Goal: Task Accomplishment & Management: Manage account settings

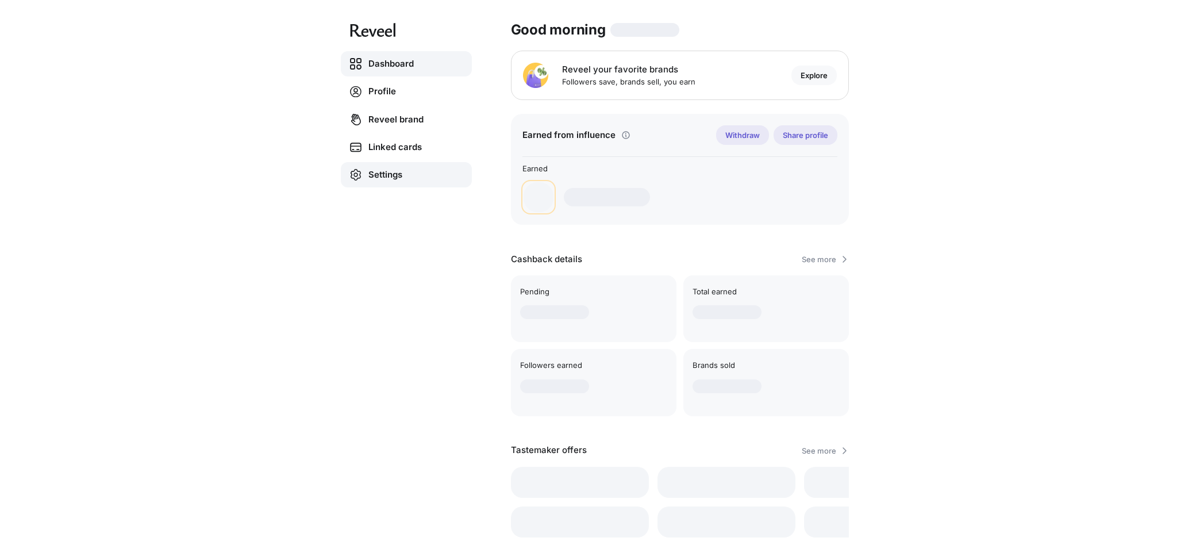
click at [374, 176] on link "Settings" at bounding box center [406, 174] width 131 height 25
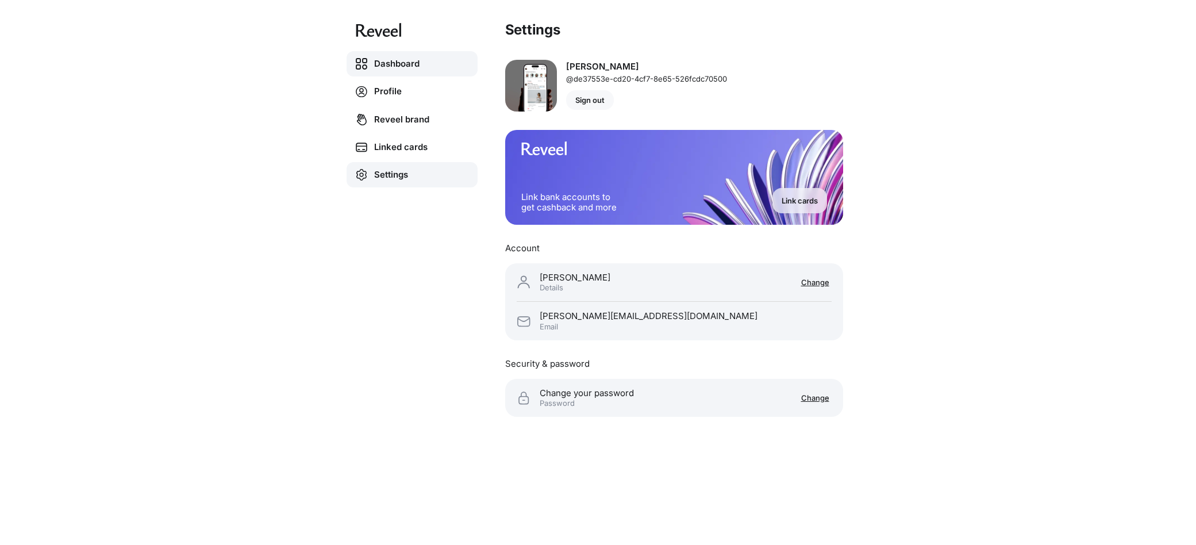
click at [392, 65] on link "Dashboard" at bounding box center [412, 63] width 131 height 25
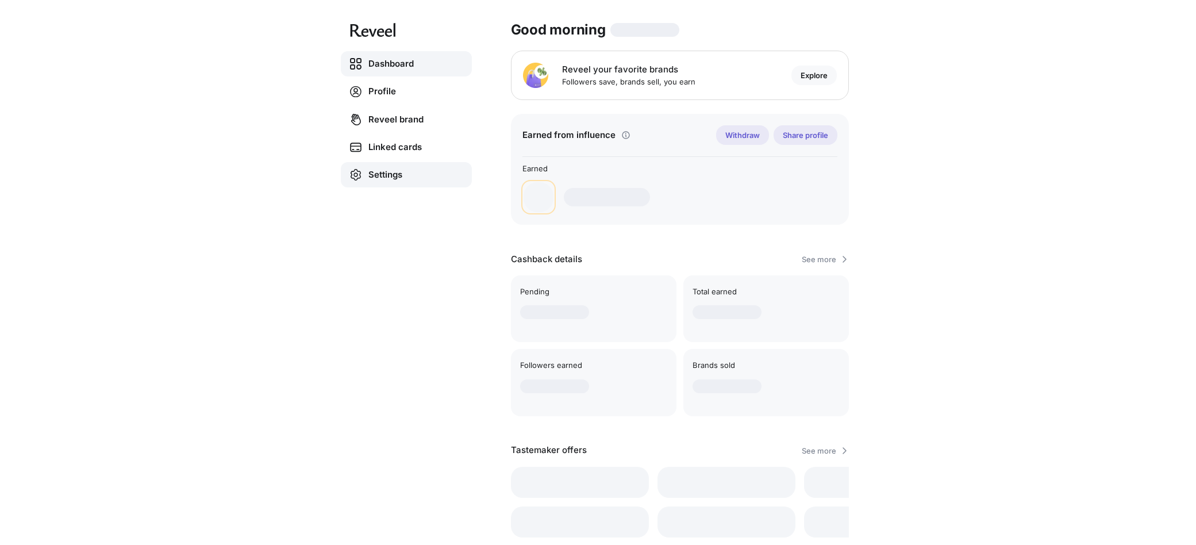
click at [385, 174] on link "Settings" at bounding box center [406, 174] width 131 height 25
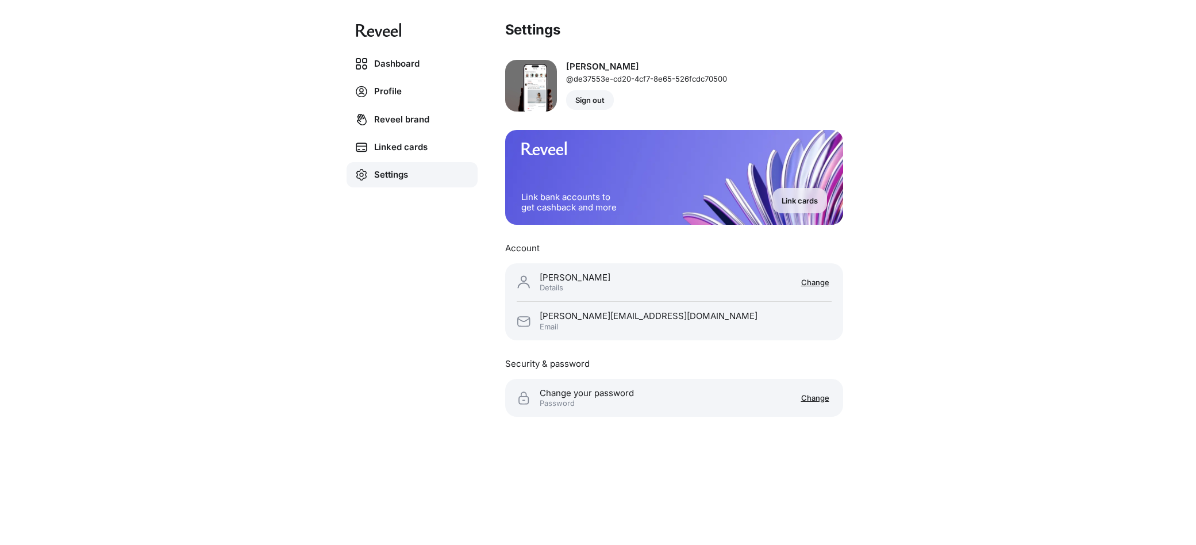
click at [597, 100] on p "Sign out" at bounding box center [589, 99] width 29 height 9
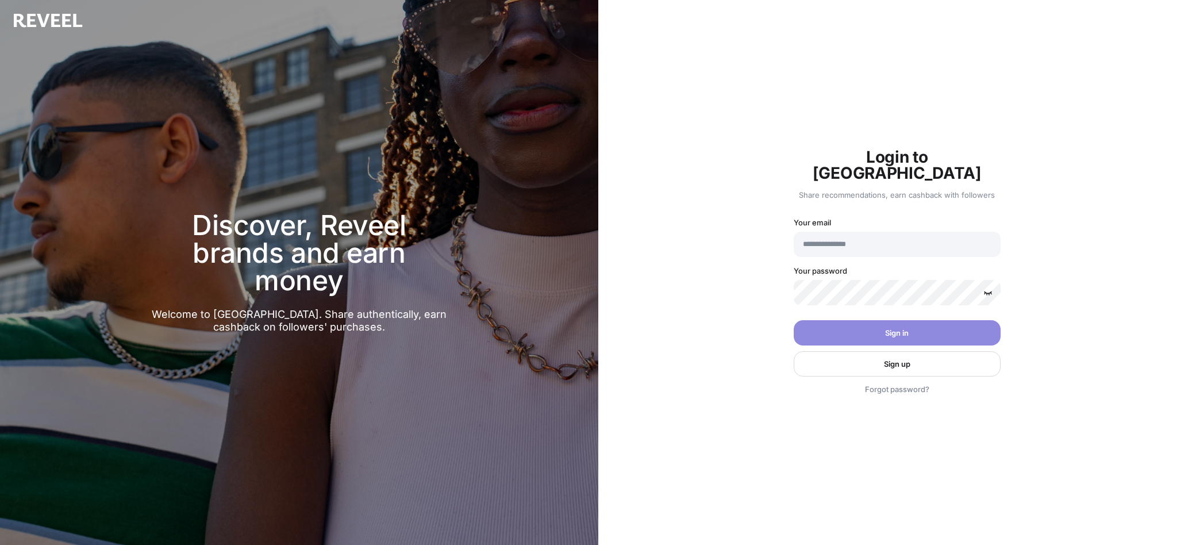
type input "**********"
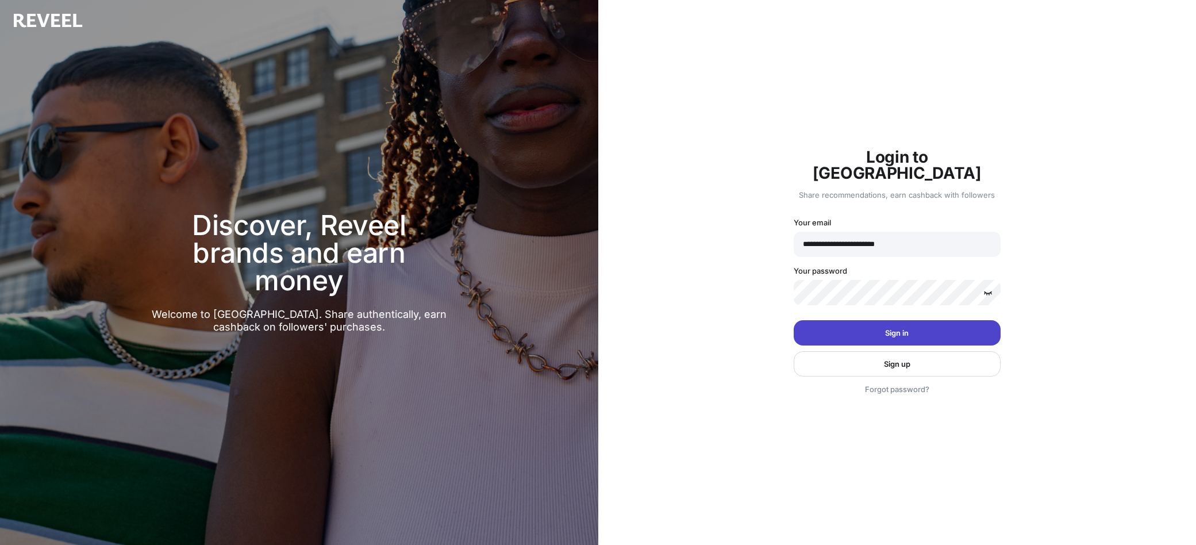
click at [869, 327] on button "Sign in" at bounding box center [897, 332] width 207 height 25
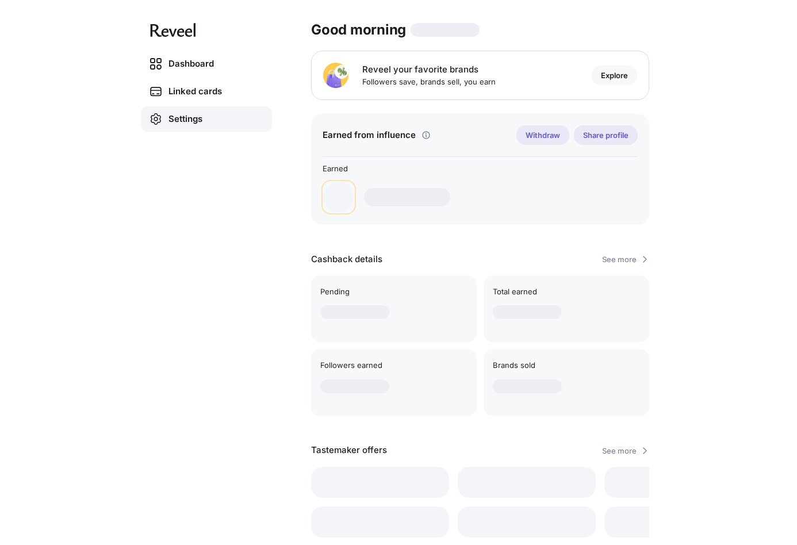
click at [194, 118] on link "Settings" at bounding box center [206, 118] width 131 height 25
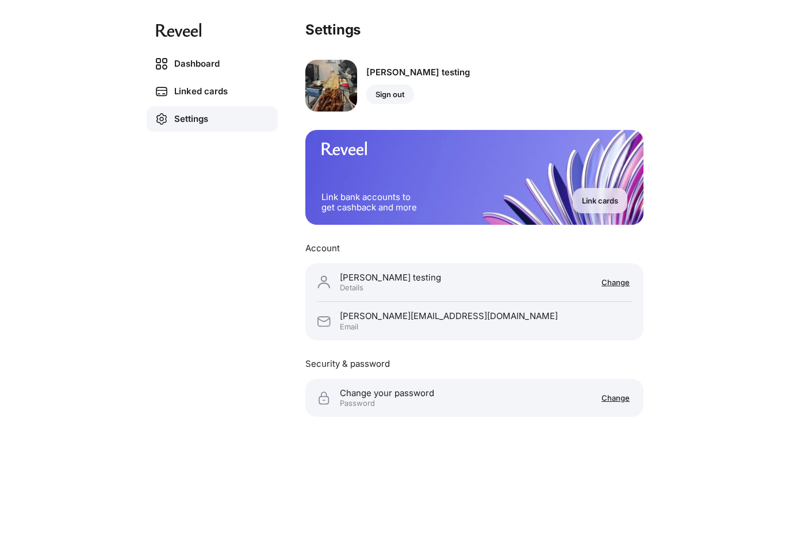
click at [383, 90] on p "Sign out" at bounding box center [389, 94] width 29 height 9
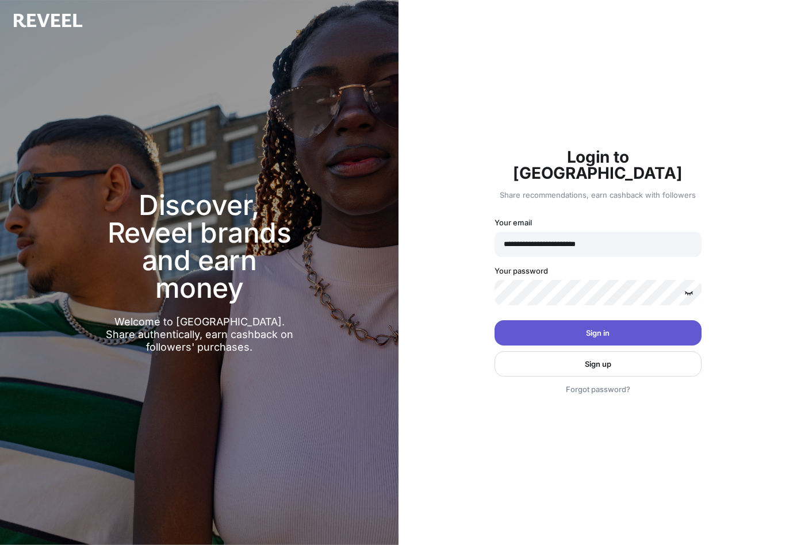
click at [547, 236] on input "**********" at bounding box center [597, 244] width 207 height 25
paste input "email"
type input "**********"
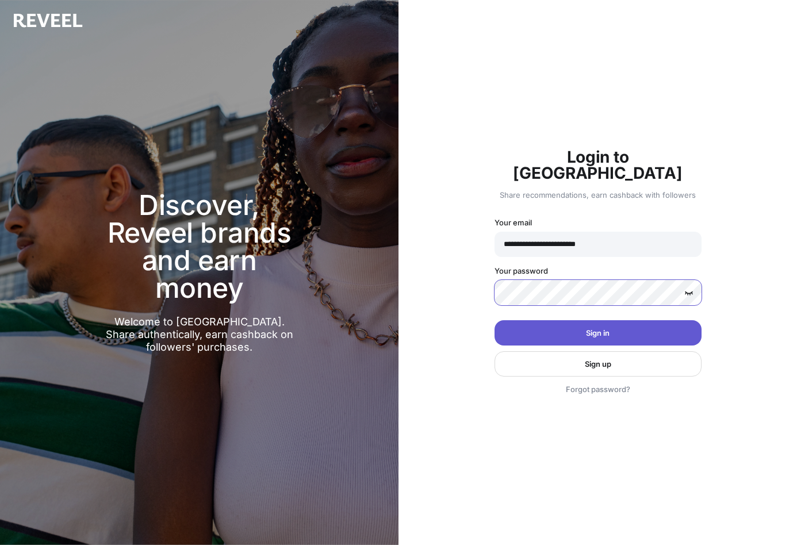
click at [494, 320] on button "Sign in" at bounding box center [597, 332] width 207 height 25
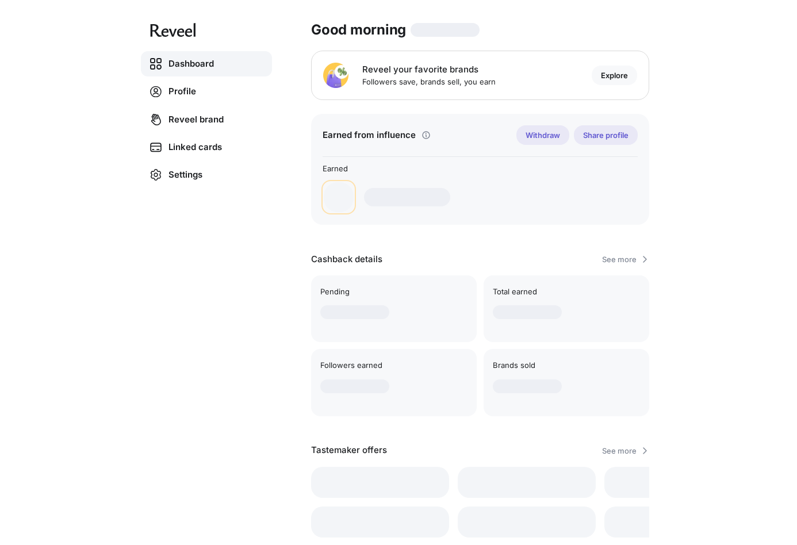
click at [750, 125] on div "Dashboard Profile Reveel brand Linked cards Settings Good morning Reveel your f…" at bounding box center [398, 272] width 797 height 545
click at [186, 90] on link "Profile" at bounding box center [206, 92] width 131 height 26
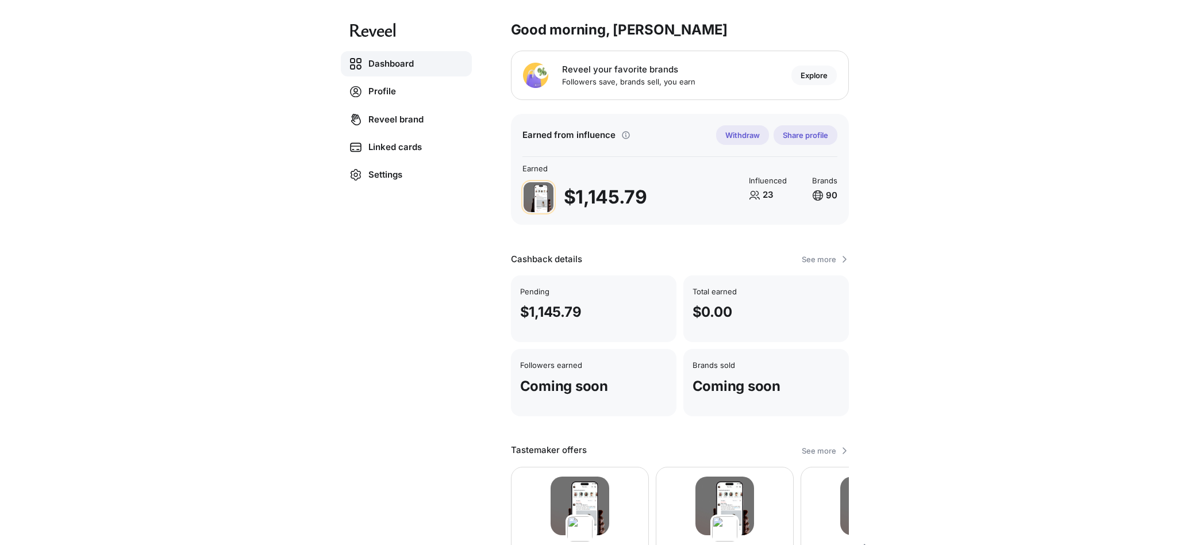
click at [224, 79] on div "Dashboard Profile Reveel brand Linked cards Settings Good morning, [PERSON_NAME…" at bounding box center [598, 272] width 1196 height 545
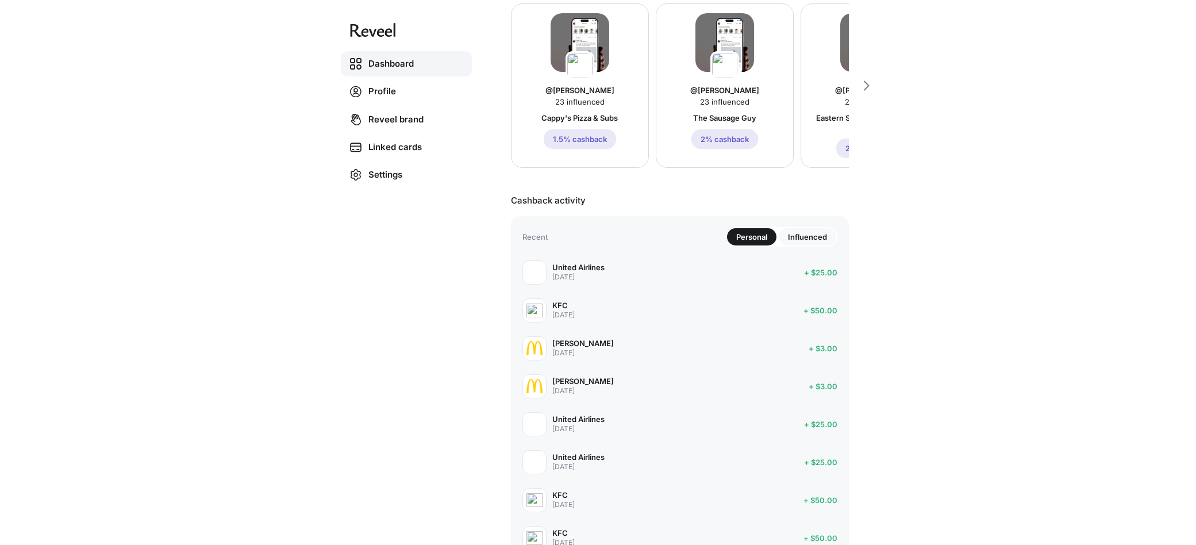
click at [808, 241] on div "Influenced" at bounding box center [807, 236] width 57 height 17
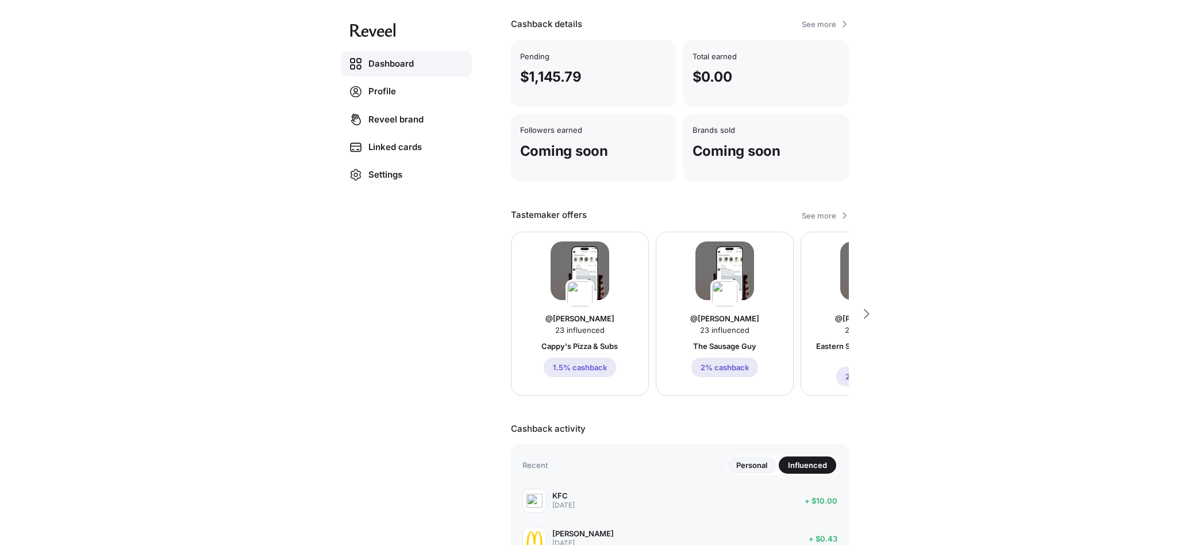
scroll to position [463, 0]
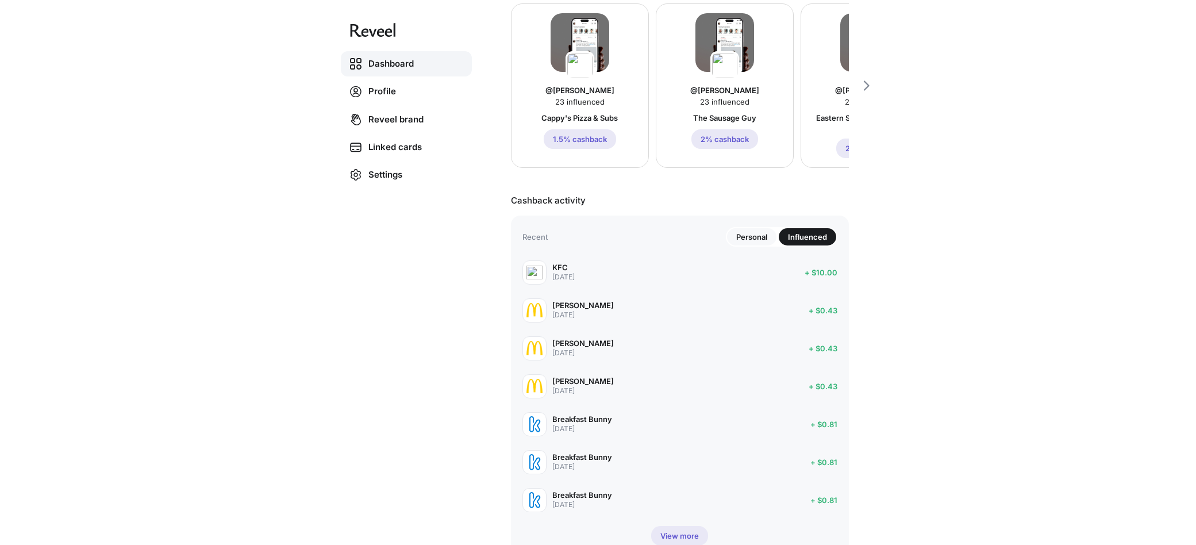
click at [743, 235] on p "Personal" at bounding box center [751, 236] width 31 height 9
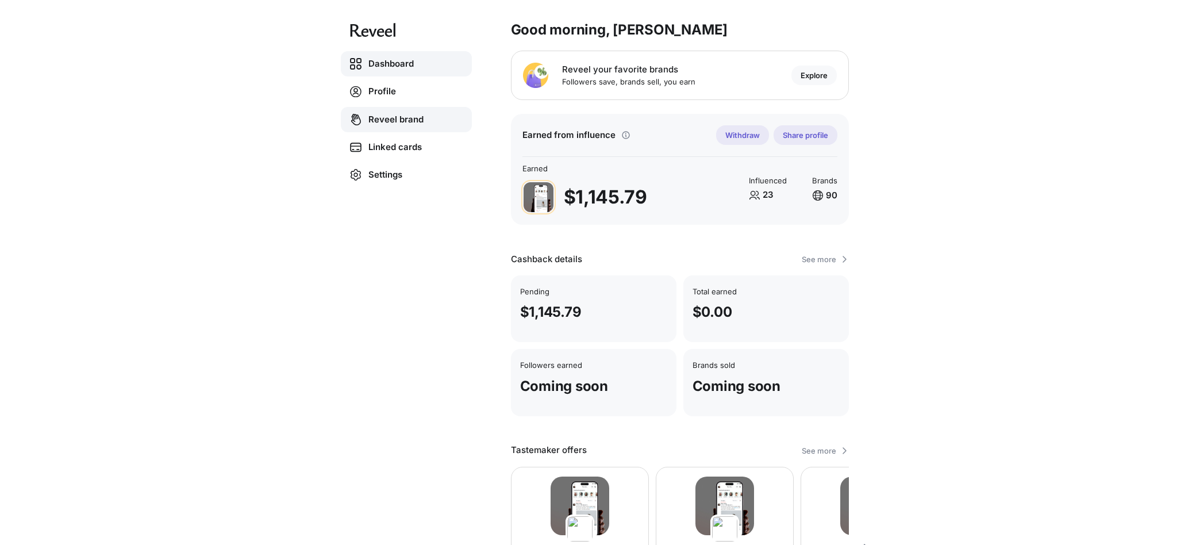
scroll to position [1, 0]
click at [388, 120] on link "Reveel brand" at bounding box center [406, 119] width 131 height 25
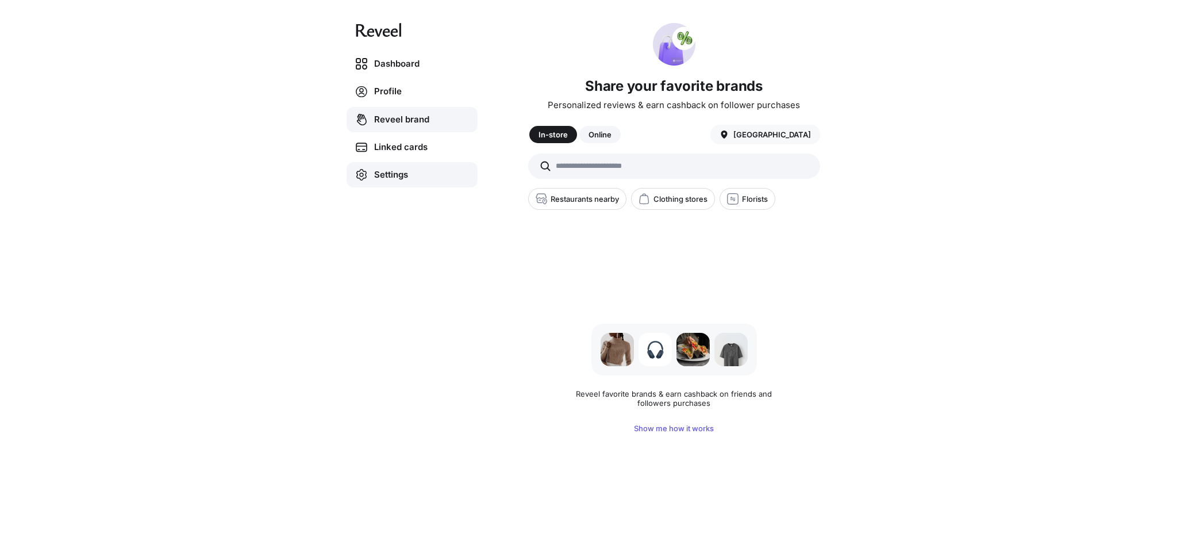
click at [378, 172] on link "Settings" at bounding box center [412, 174] width 131 height 25
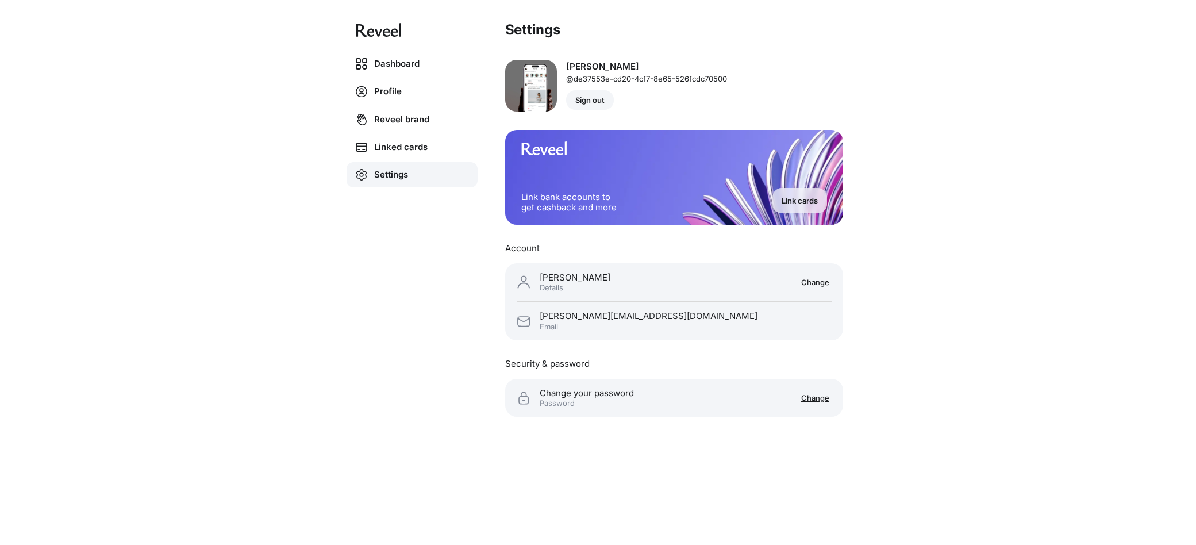
click at [596, 91] on button "Sign out" at bounding box center [590, 100] width 48 height 20
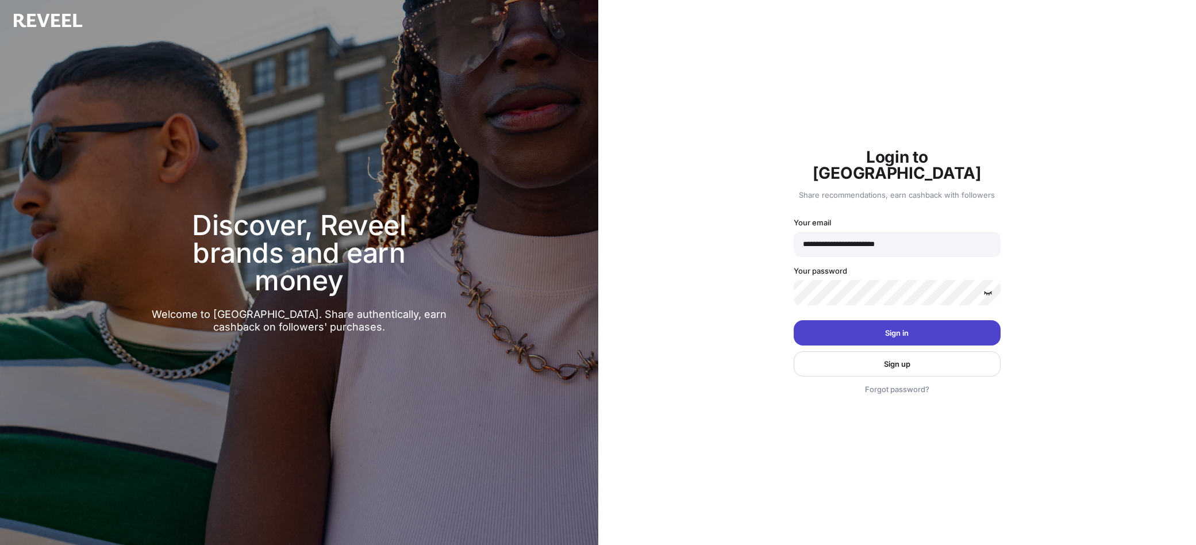
click at [869, 320] on button "Sign in" at bounding box center [897, 332] width 207 height 25
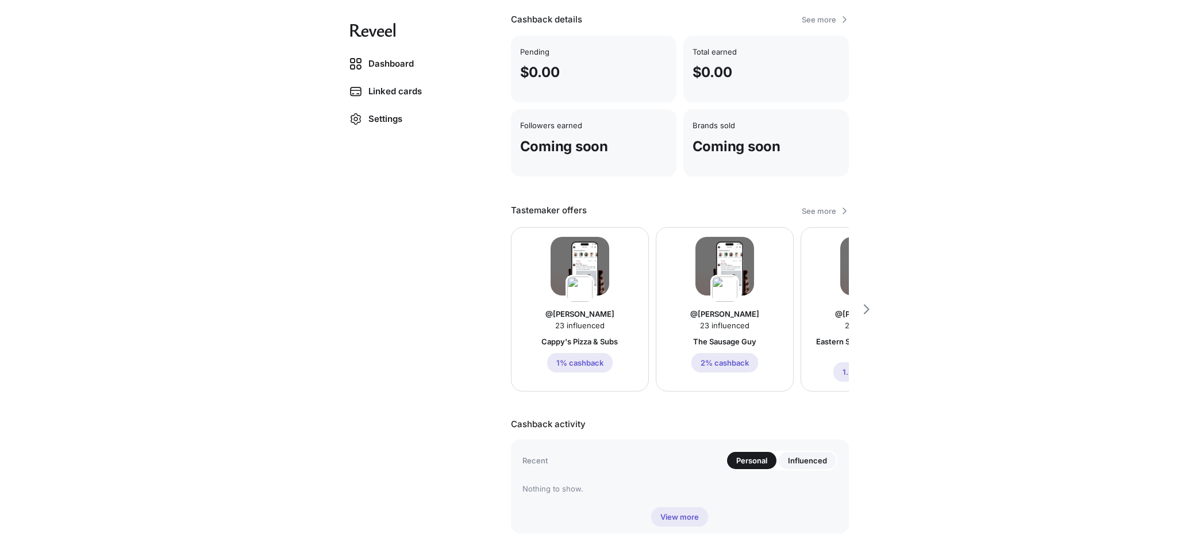
scroll to position [239, 0]
click at [581, 266] on img at bounding box center [580, 267] width 59 height 59
click at [636, 324] on div "@[PERSON_NAME] 23 influenced Cappy's Pizza & Subs 1% cashback" at bounding box center [580, 310] width 138 height 165
click at [623, 321] on div "@[PERSON_NAME] 23 influenced Cappy's Pizza & Subs 1% cashback" at bounding box center [580, 310] width 138 height 165
click at [589, 364] on p "1% cashback" at bounding box center [579, 363] width 47 height 9
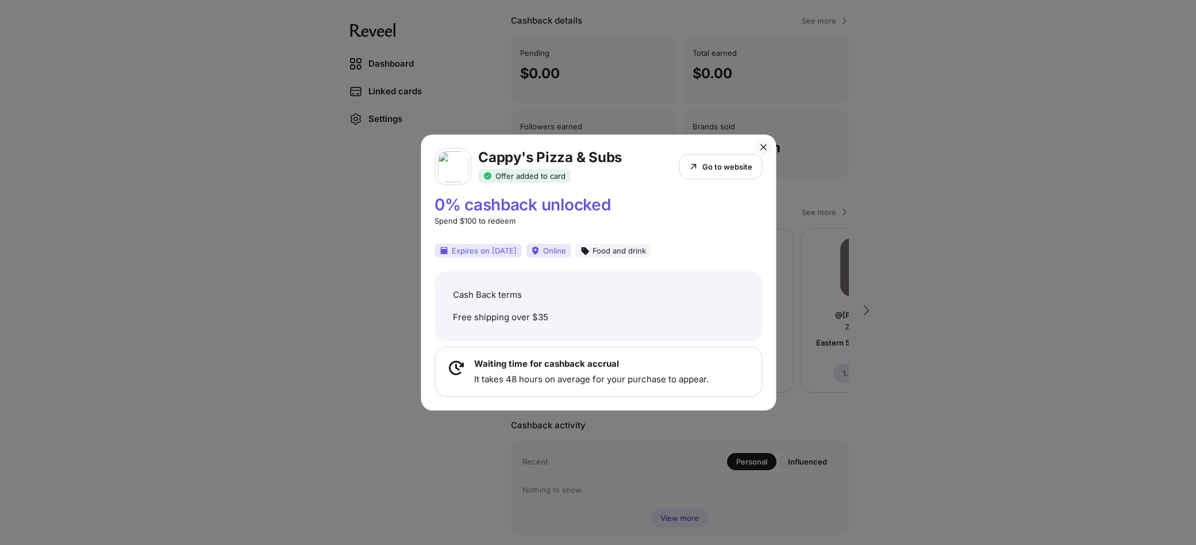
click at [961, 140] on div "Cappy's Pizza & Subs Offer added to card Go to website 0% cashback unlocked Spe…" at bounding box center [598, 272] width 1196 height 545
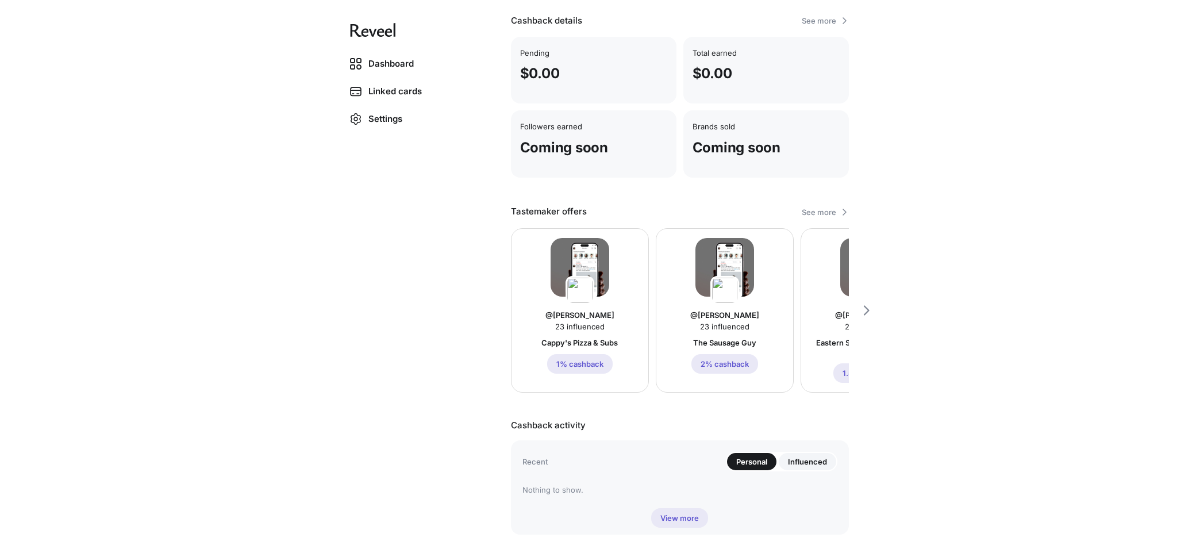
scroll to position [0, 2]
click at [380, 122] on link "Settings" at bounding box center [406, 118] width 131 height 25
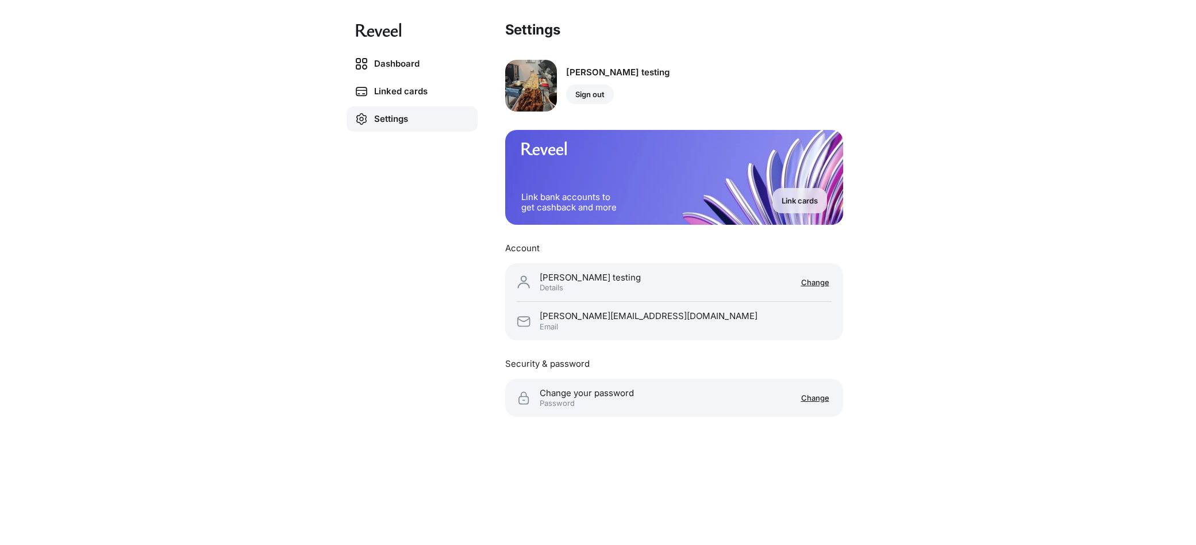
click at [585, 95] on p "Sign out" at bounding box center [589, 94] width 29 height 9
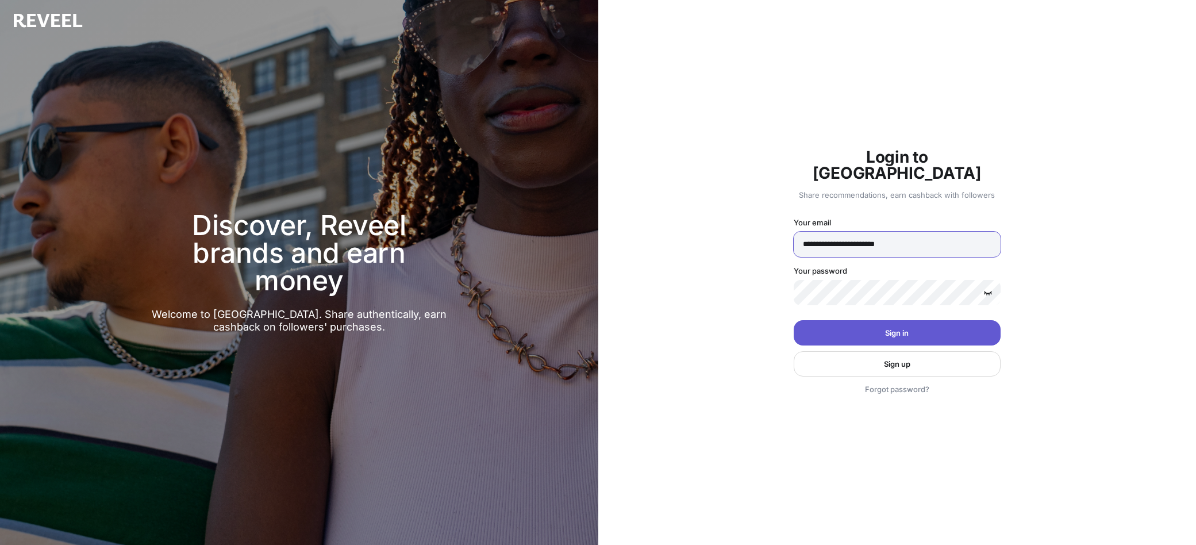
click at [850, 240] on input "**********" at bounding box center [897, 244] width 207 height 25
paste input "email"
type input "**********"
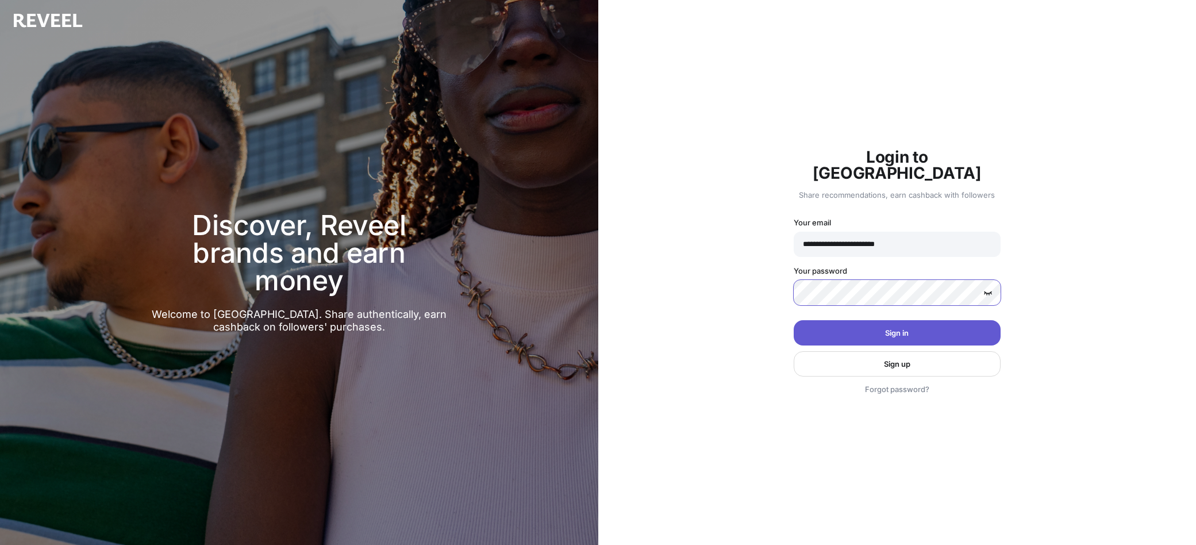
click at [794, 320] on button "Sign in" at bounding box center [897, 332] width 207 height 25
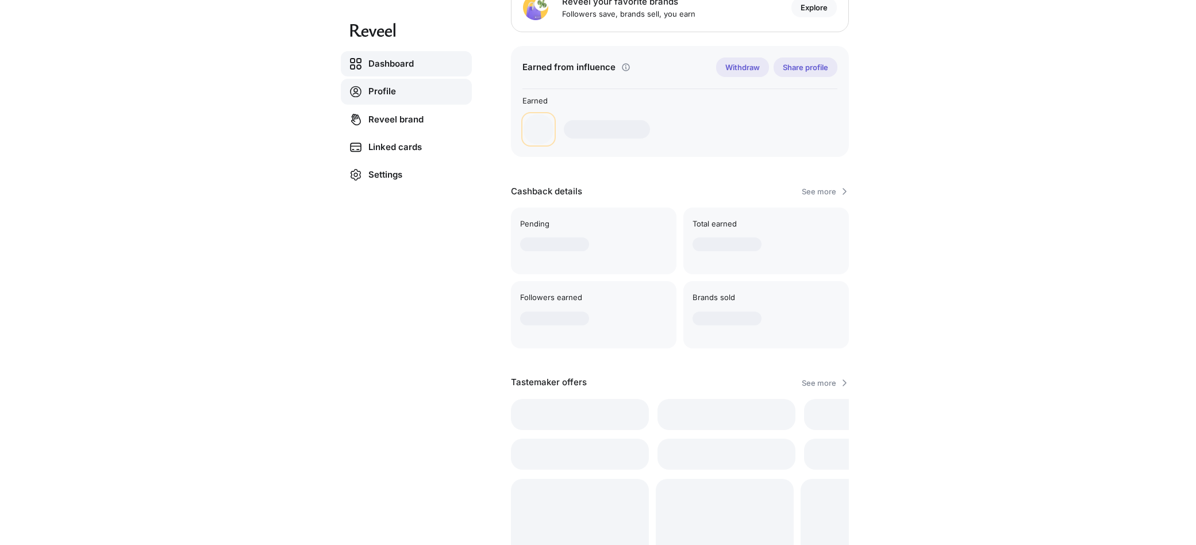
scroll to position [69, 0]
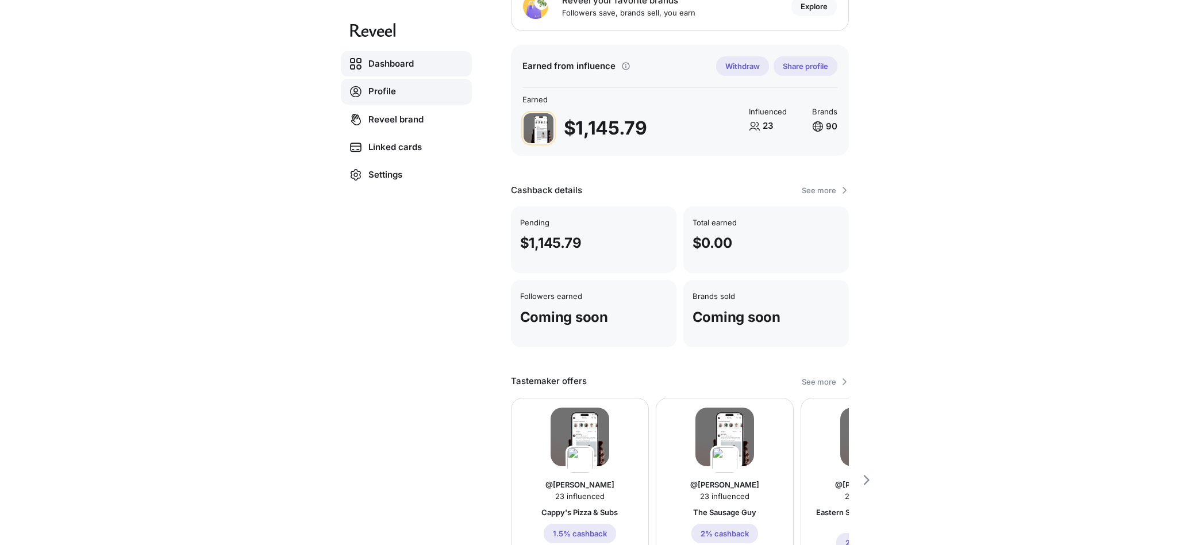
click at [374, 91] on link "Profile" at bounding box center [406, 92] width 131 height 26
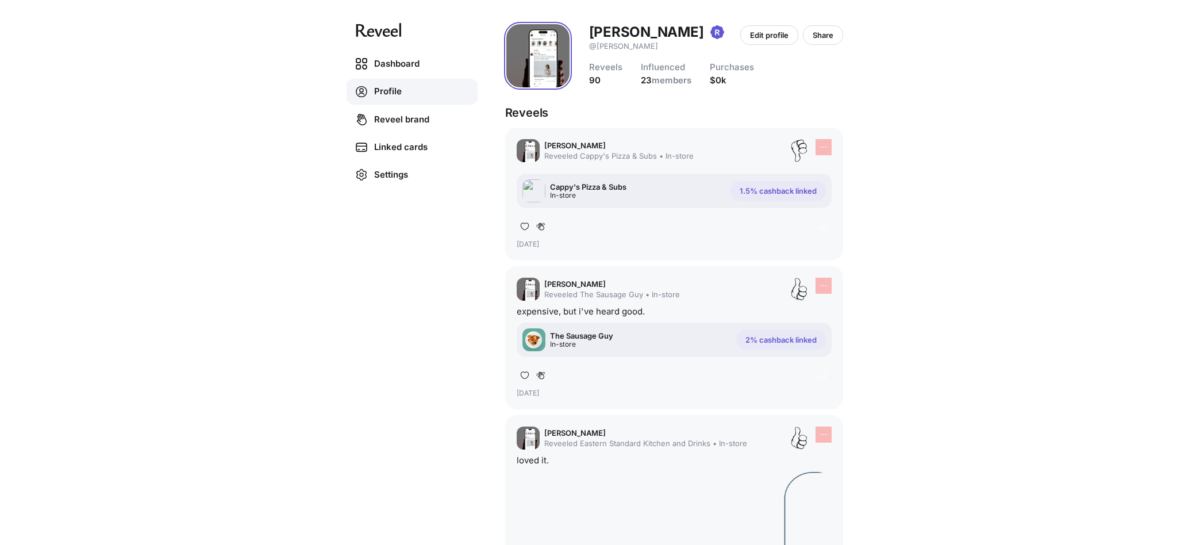
click at [180, 156] on div "Dashboard Profile Reveel brand Linked cards Settings [PERSON_NAME] @[PERSON_NAM…" at bounding box center [598, 272] width 1196 height 545
click at [380, 63] on link "Dashboard" at bounding box center [412, 63] width 131 height 25
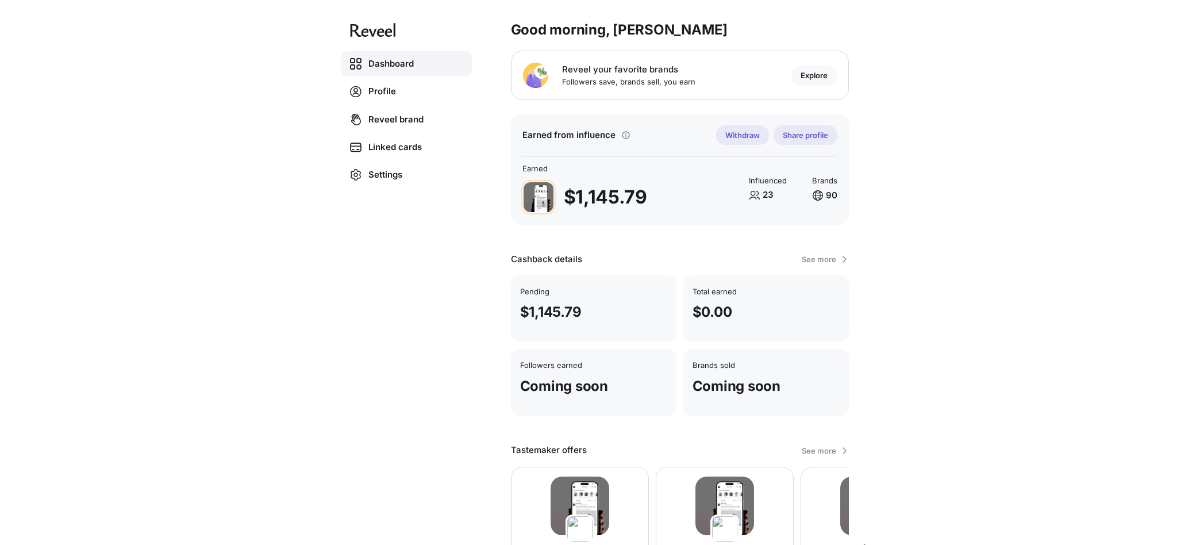
click at [816, 135] on p "Share profile" at bounding box center [805, 134] width 45 height 9
click at [923, 135] on div "Dashboard Profile Reveel brand Linked cards Settings Good morning, [PERSON_NAME…" at bounding box center [598, 272] width 1196 height 545
click at [370, 87] on link "Profile" at bounding box center [406, 92] width 131 height 26
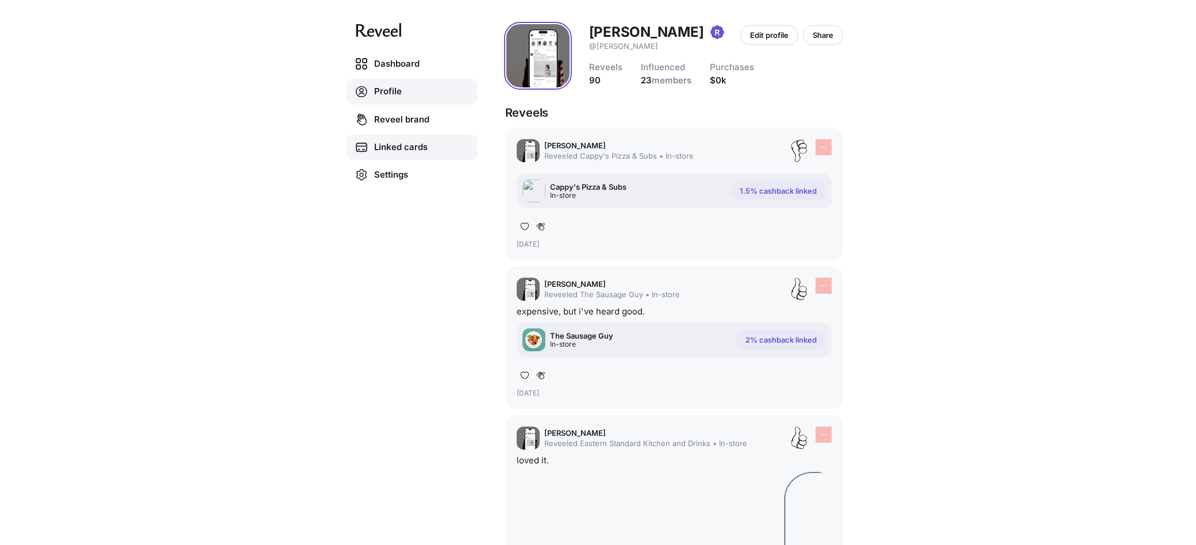
click at [403, 141] on link "Linked cards" at bounding box center [412, 147] width 131 height 25
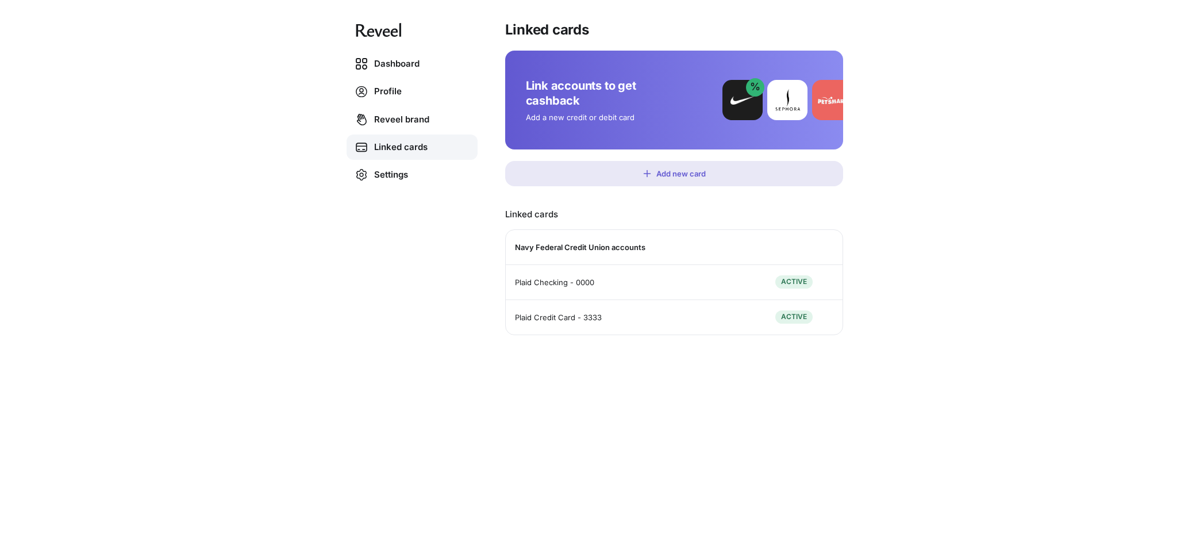
click at [688, 282] on div "Plaid Checking - 0000 ACTIVE" at bounding box center [674, 281] width 337 height 35
click at [662, 171] on p "Add new card" at bounding box center [680, 173] width 49 height 9
